Goal: Task Accomplishment & Management: Use online tool/utility

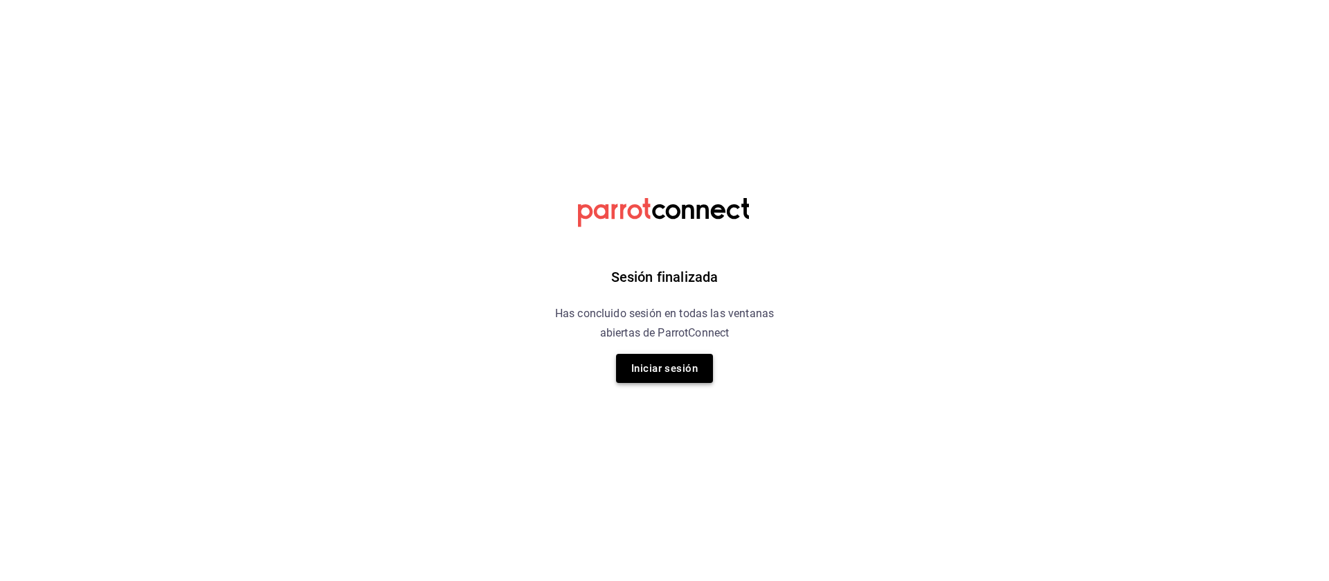
click at [656, 363] on button "Iniciar sesión" at bounding box center [664, 368] width 97 height 29
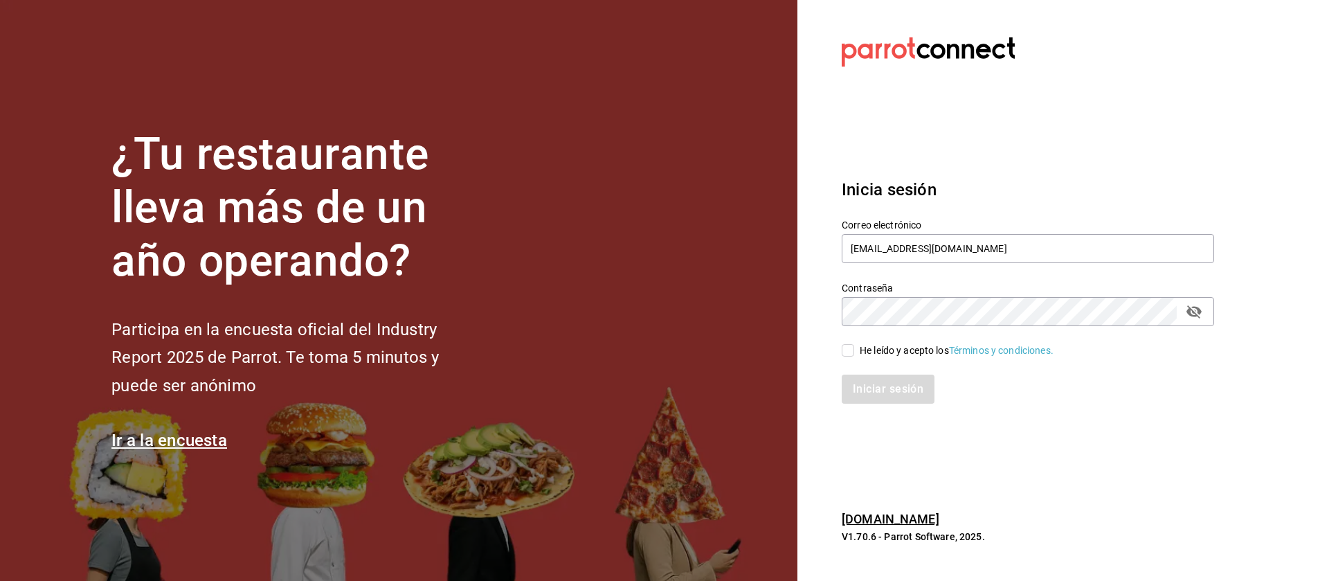
click at [842, 348] on input "He leído y acepto los Términos y condiciones." at bounding box center [848, 350] width 12 height 12
checkbox input "true"
click at [902, 391] on button "Iniciar sesión" at bounding box center [889, 388] width 94 height 29
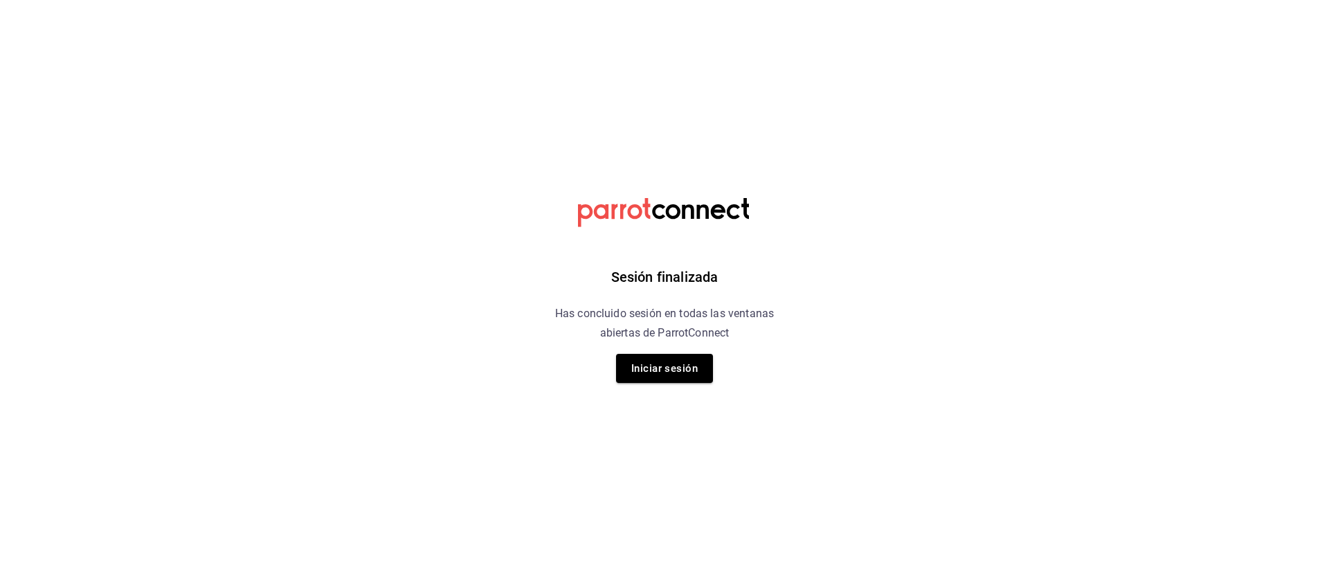
click at [633, 388] on div "Sesión finalizada Has concluido sesión en todas las ventanas abiertas de Parrot…" at bounding box center [665, 290] width 350 height 581
click at [656, 370] on button "Iniciar sesión" at bounding box center [664, 368] width 97 height 29
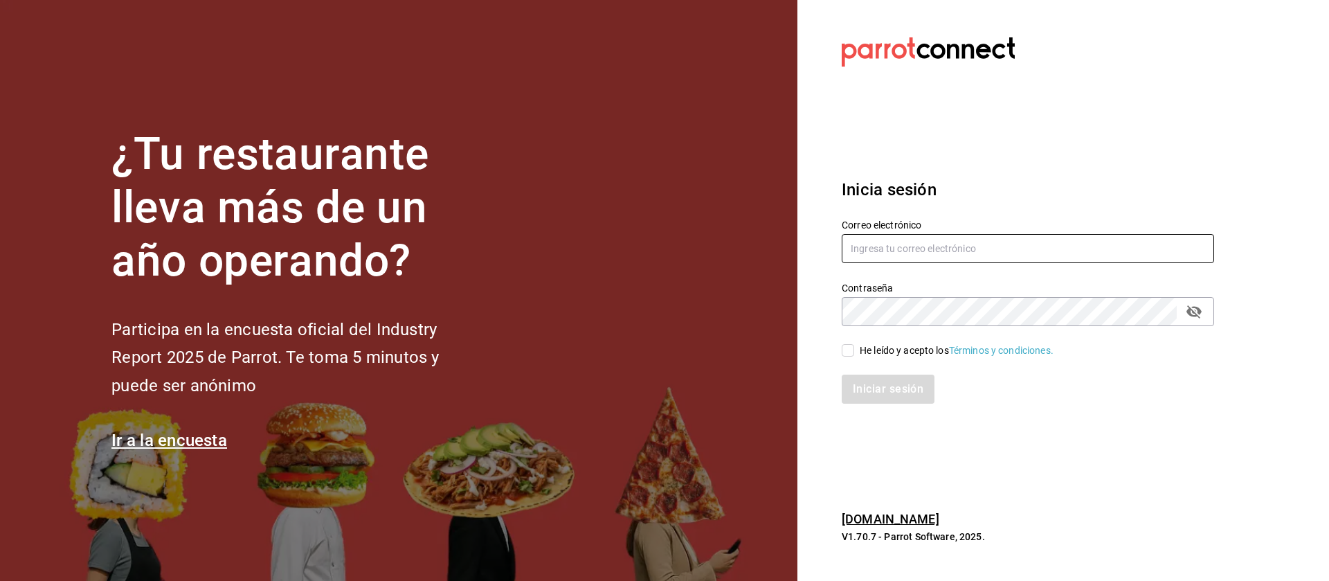
type input "[EMAIL_ADDRESS][DOMAIN_NAME]"
click at [845, 355] on input "He leído y acepto los Términos y condiciones." at bounding box center [848, 350] width 12 height 12
checkbox input "true"
click at [882, 381] on button "Iniciar sesión" at bounding box center [889, 388] width 94 height 29
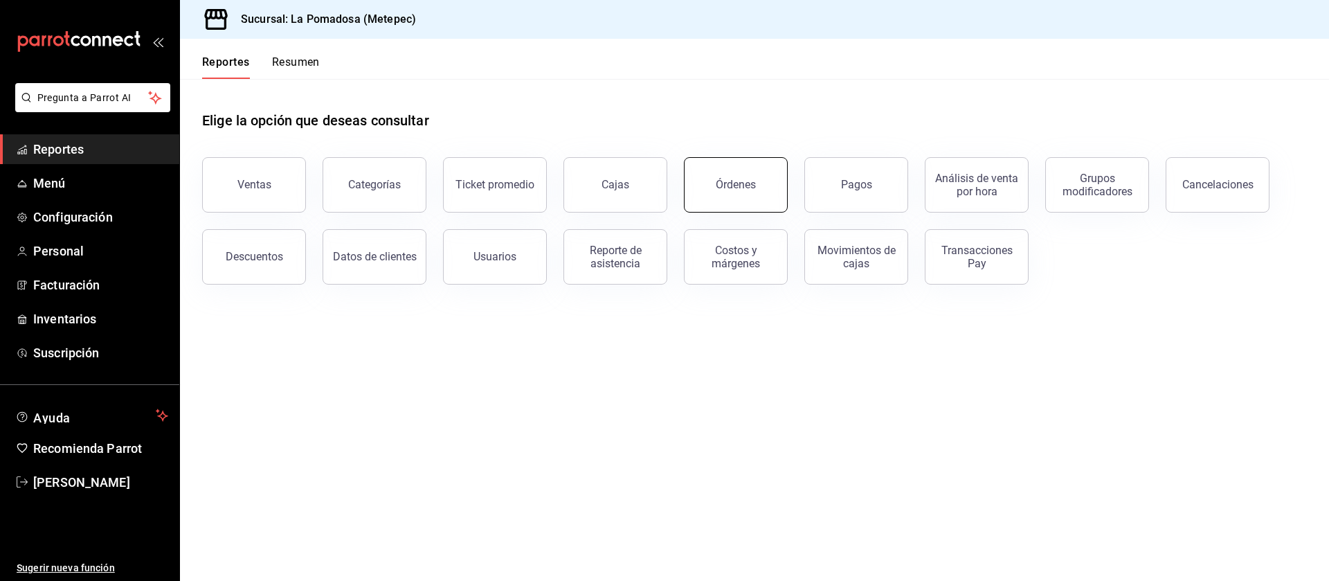
click at [751, 192] on button "Órdenes" at bounding box center [736, 184] width 104 height 55
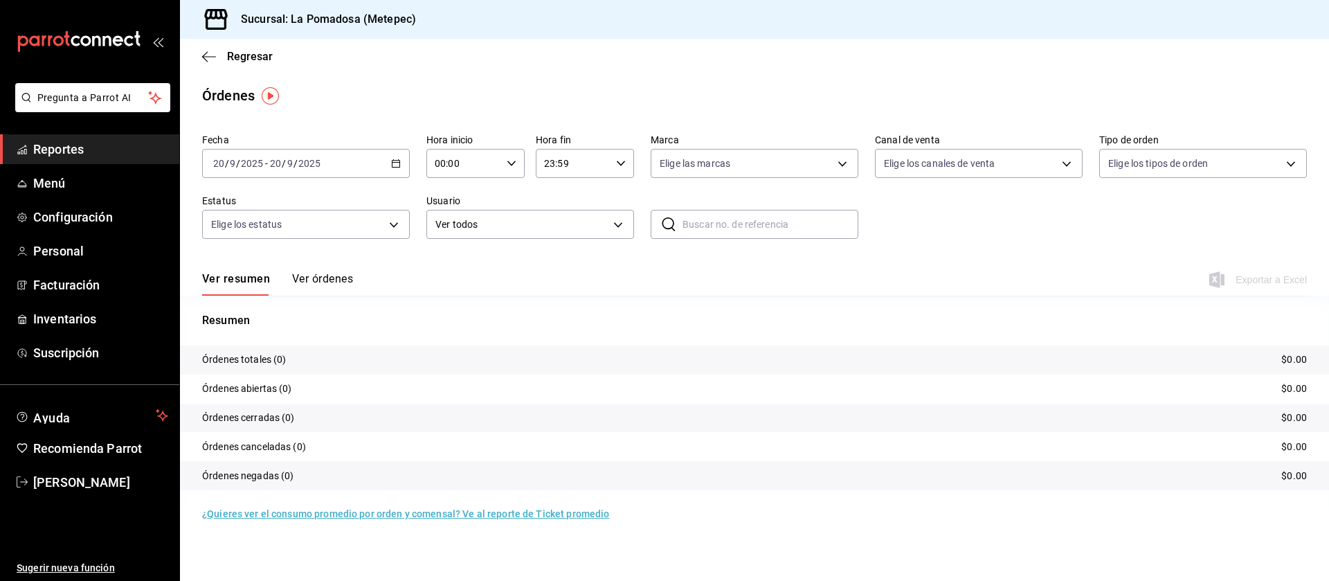
click at [397, 165] on icon "button" at bounding box center [396, 163] width 10 height 10
click at [260, 364] on span "Rango de fechas" at bounding box center [267, 361] width 107 height 15
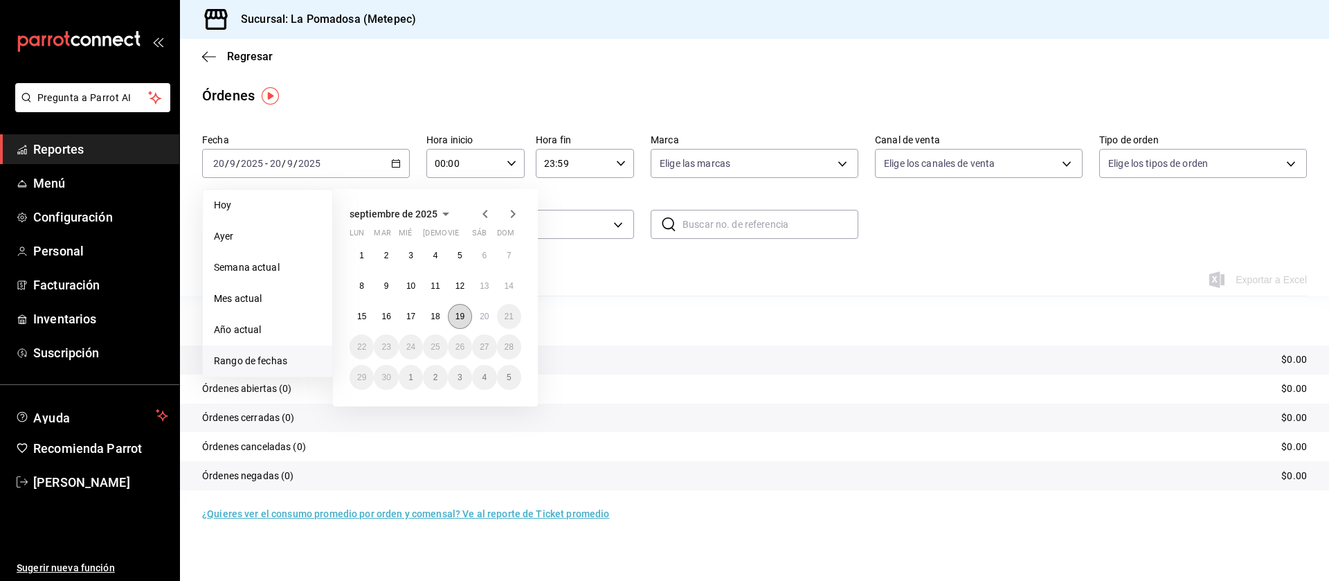
click at [462, 319] on abbr "19" at bounding box center [459, 316] width 9 height 10
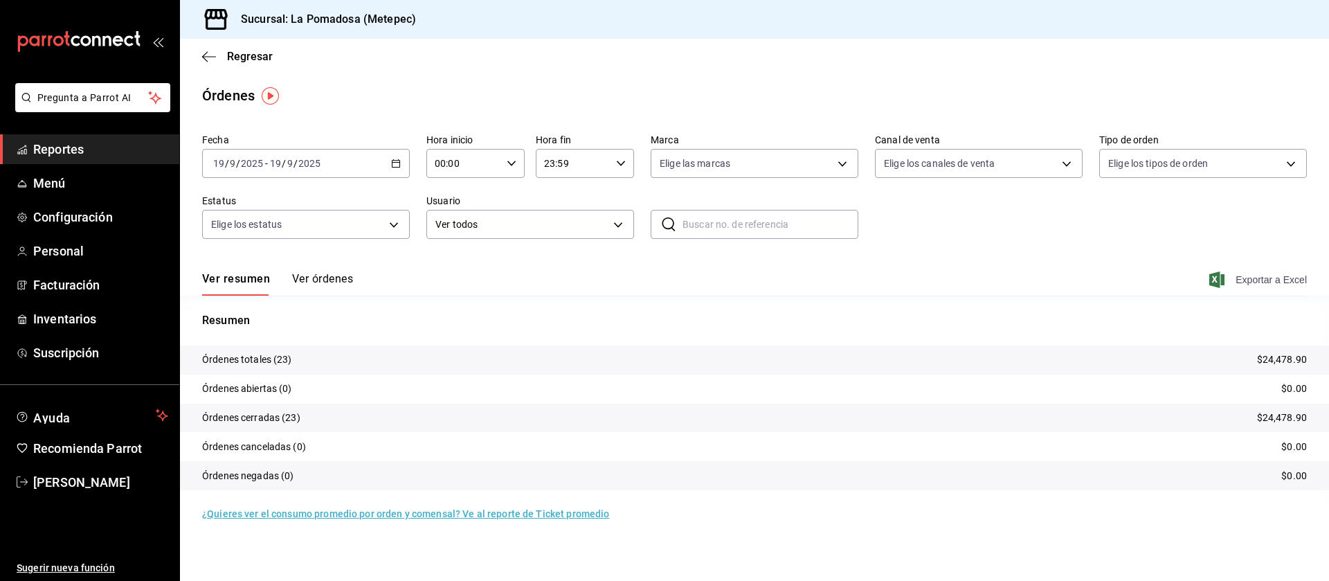
click at [1273, 281] on span "Exportar a Excel" at bounding box center [1259, 279] width 95 height 17
click at [70, 157] on span "Reportes" at bounding box center [100, 149] width 135 height 19
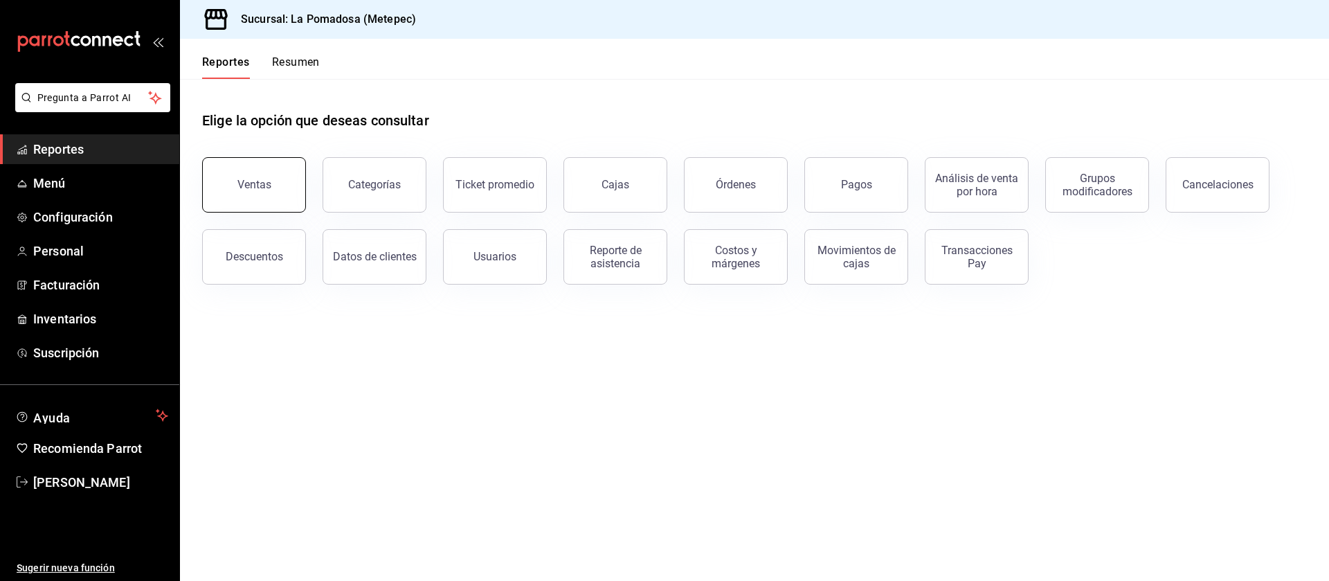
click at [242, 187] on div "Ventas" at bounding box center [254, 184] width 34 height 13
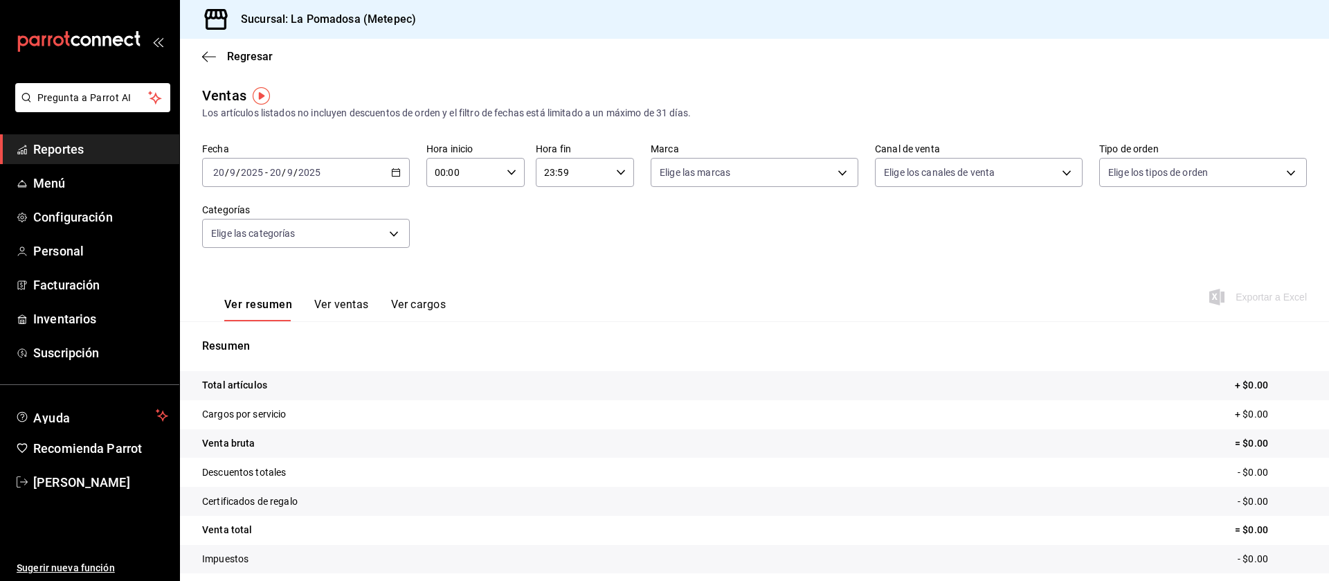
click at [392, 171] on \(Stroke\) "button" at bounding box center [396, 171] width 8 height 1
click at [257, 333] on span "Rango de fechas" at bounding box center [267, 339] width 107 height 15
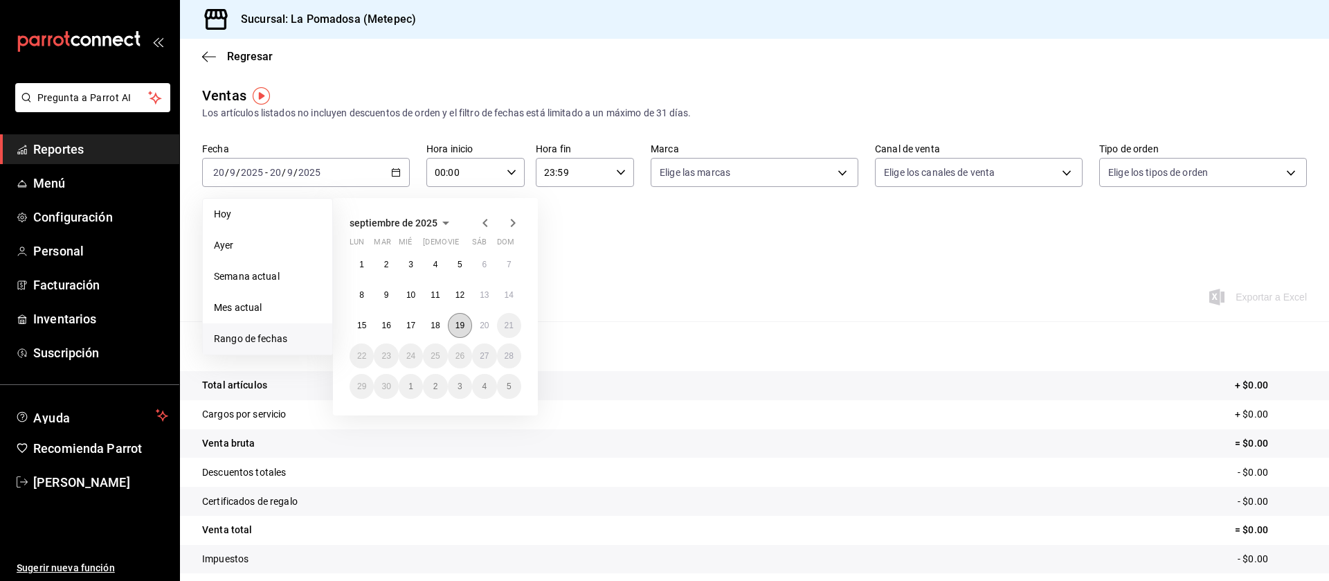
click at [464, 324] on abbr "19" at bounding box center [459, 325] width 9 height 10
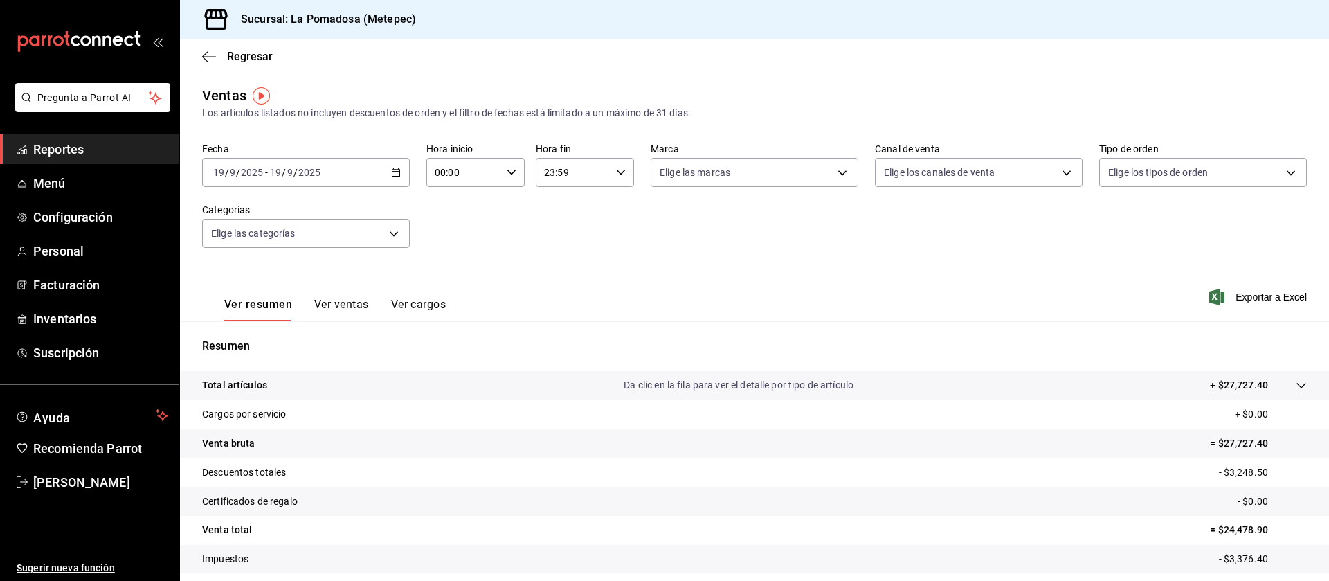
click at [1235, 450] on p "= $27,727.40" at bounding box center [1258, 443] width 97 height 15
copy p "27,727.40"
click at [1229, 479] on p "- $3,248.50" at bounding box center [1263, 472] width 88 height 15
click at [1239, 467] on p "- $3,248.50" at bounding box center [1263, 472] width 88 height 15
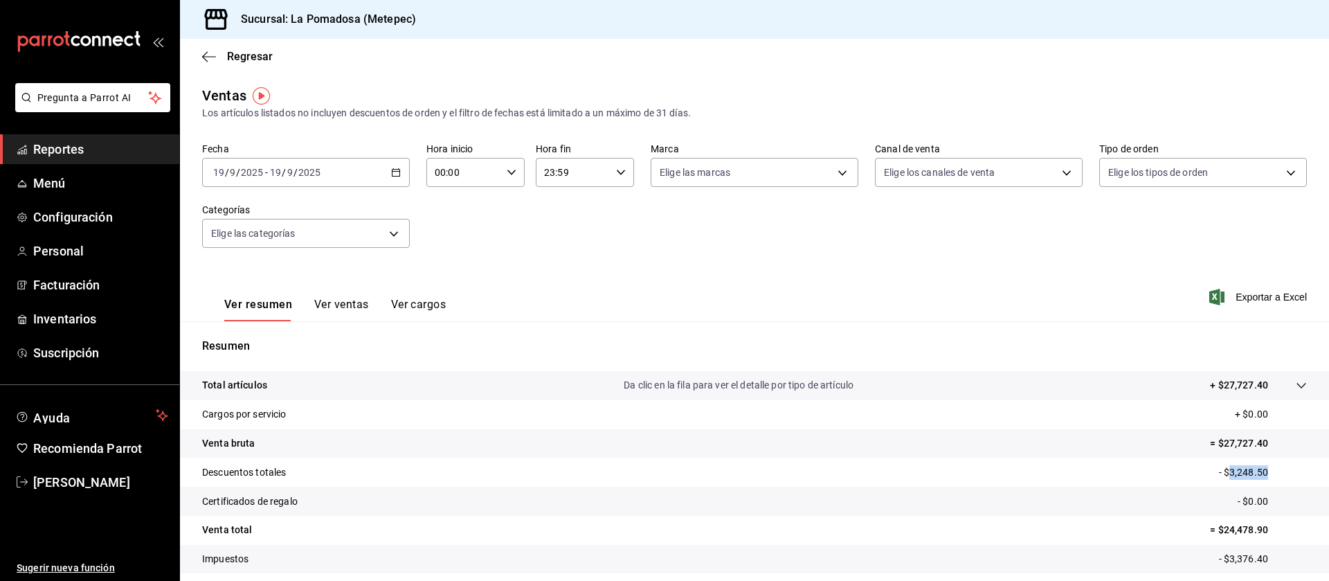
click at [1239, 467] on p "- $3,248.50" at bounding box center [1263, 472] width 88 height 15
copy p "3,248.50"
